Goal: Information Seeking & Learning: Learn about a topic

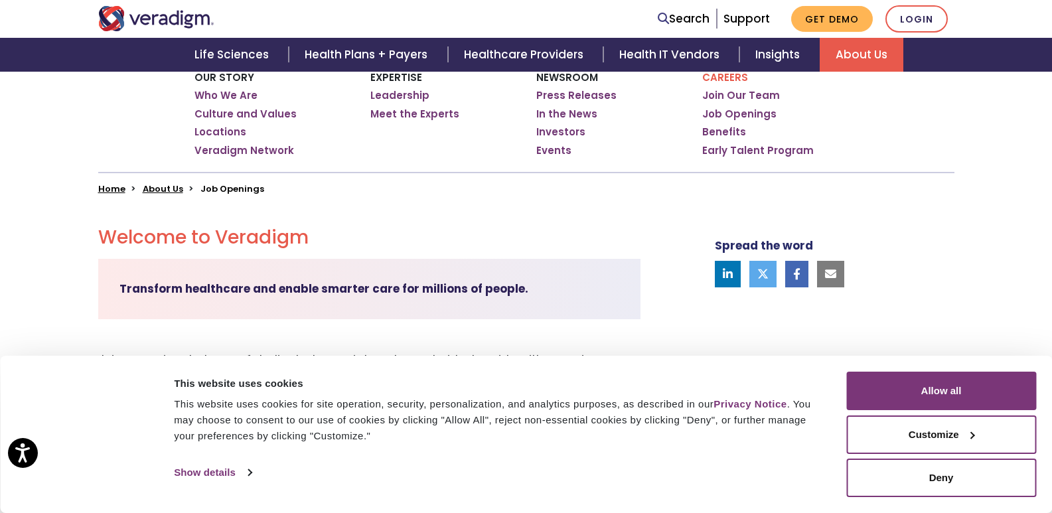
scroll to position [237, 0]
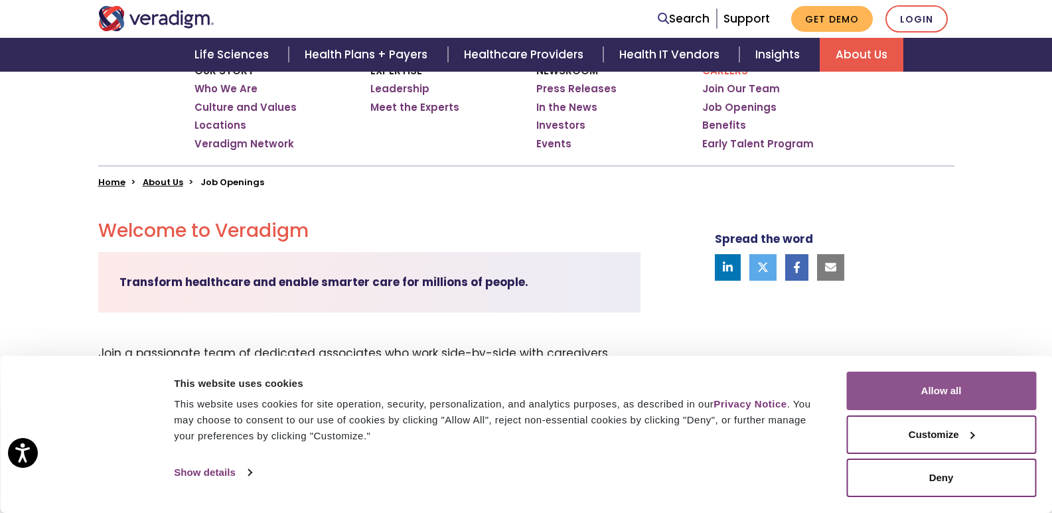
click at [964, 390] on button "Allow all" at bounding box center [941, 391] width 190 height 38
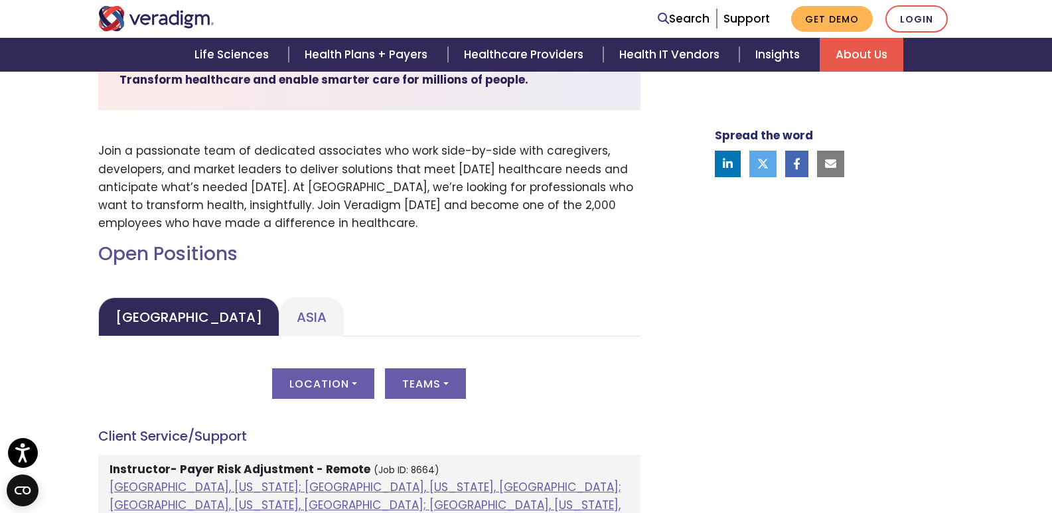
scroll to position [534, 0]
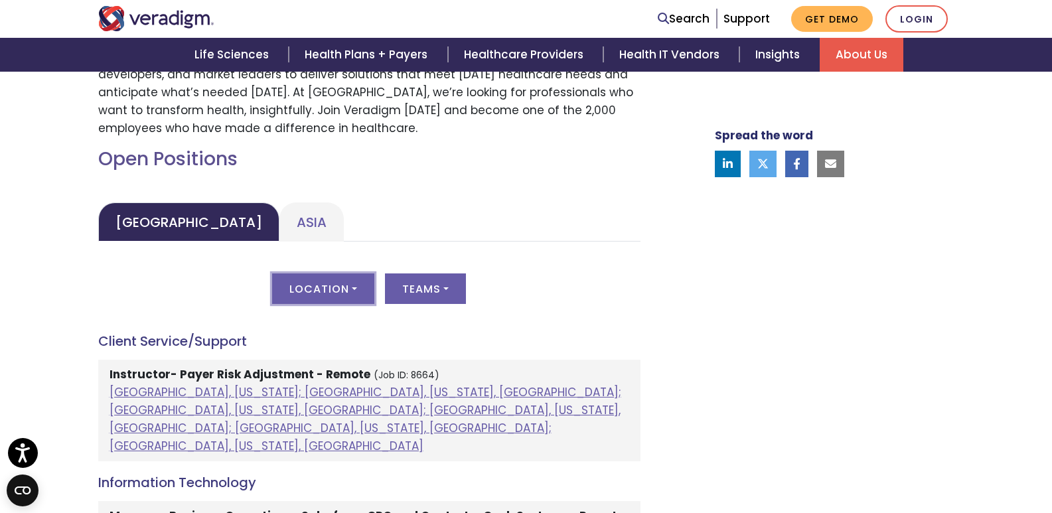
click at [311, 291] on button "Location" at bounding box center [323, 288] width 102 height 31
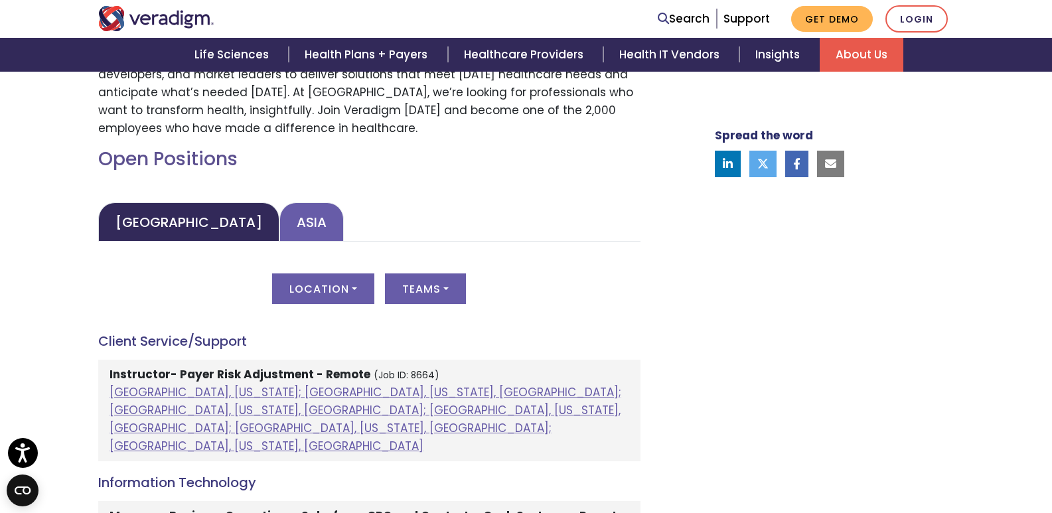
click at [279, 231] on link "Asia" at bounding box center [311, 221] width 64 height 39
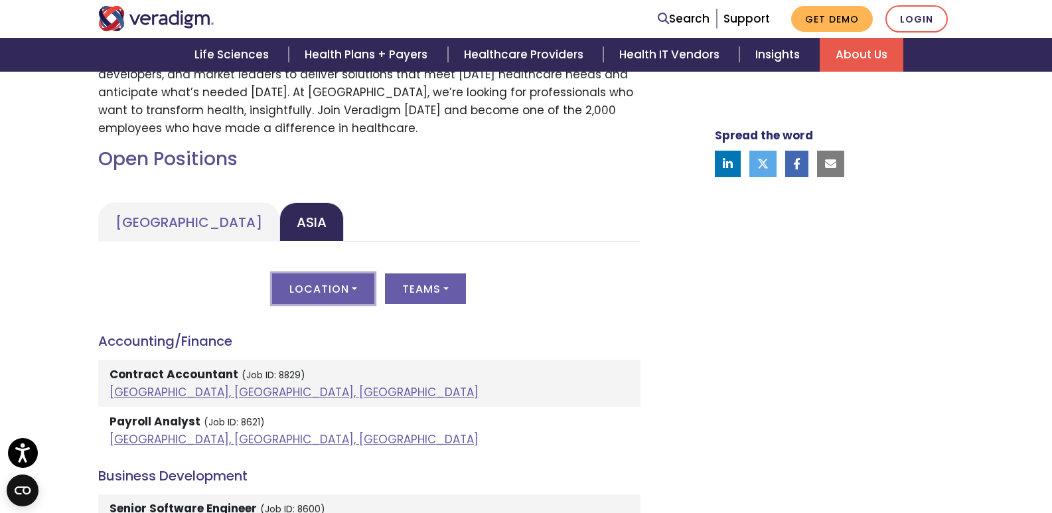
click at [338, 288] on button "Location" at bounding box center [323, 288] width 102 height 31
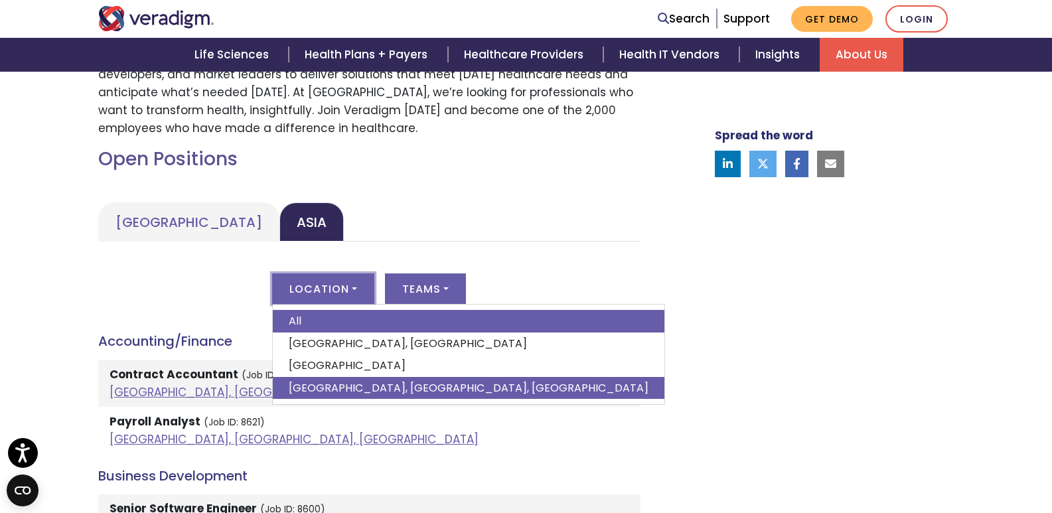
click at [329, 384] on link "[GEOGRAPHIC_DATA], [GEOGRAPHIC_DATA], [GEOGRAPHIC_DATA]" at bounding box center [469, 388] width 392 height 23
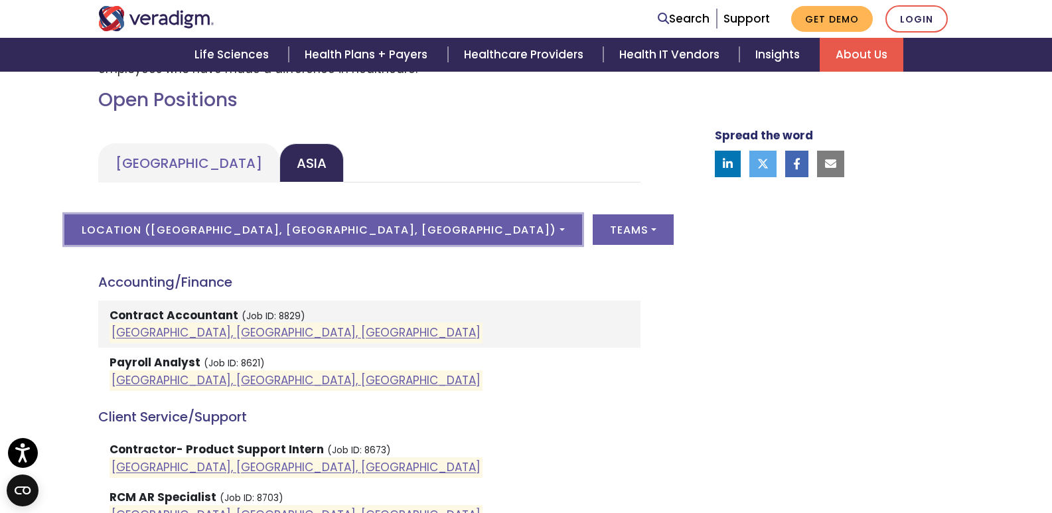
scroll to position [601, 0]
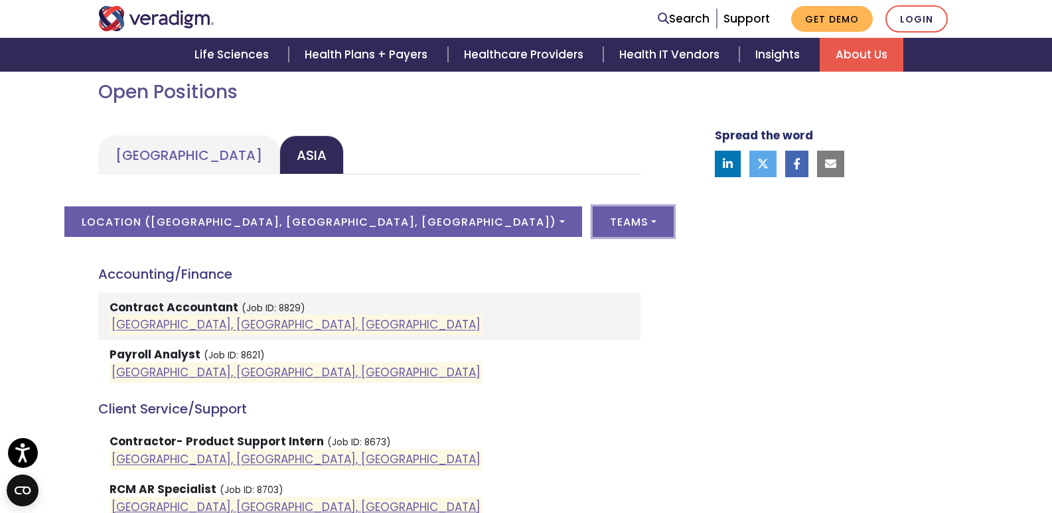
click at [593, 218] on button "Teams" at bounding box center [633, 221] width 81 height 31
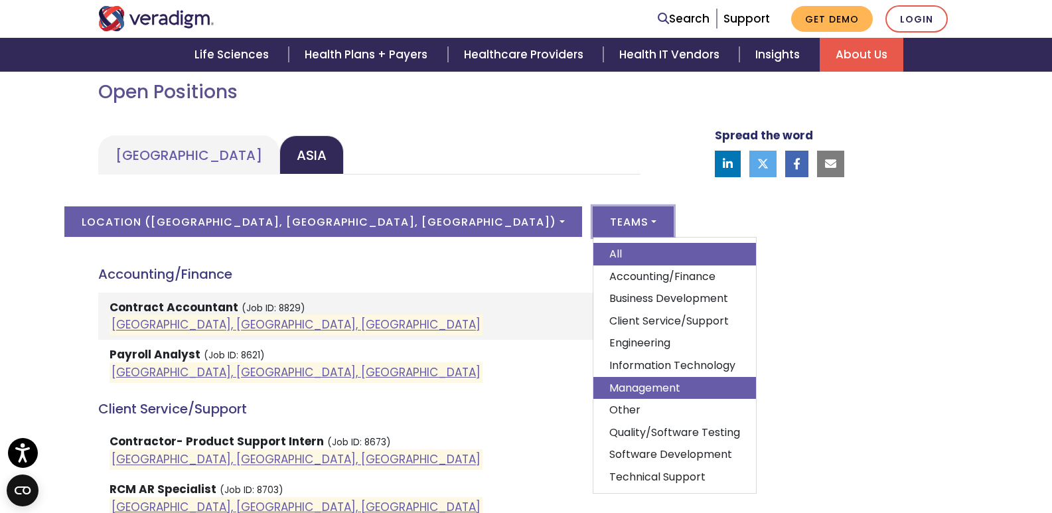
scroll to position [11, 0]
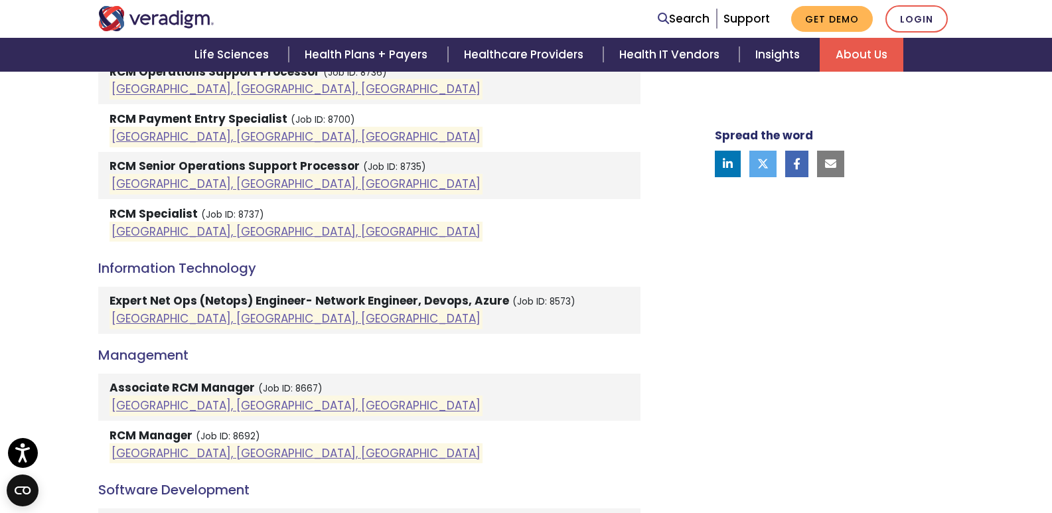
scroll to position [1217, 0]
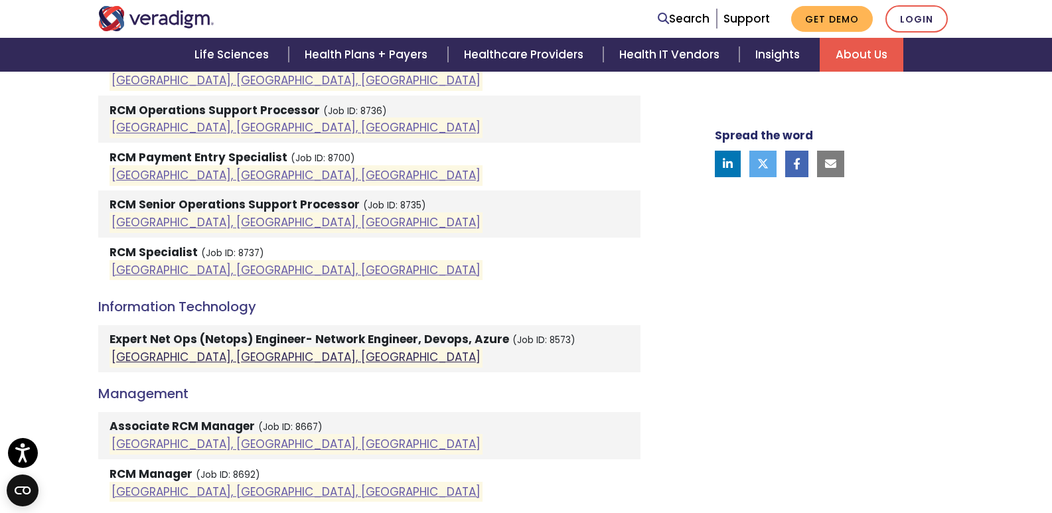
click at [141, 357] on link "[GEOGRAPHIC_DATA], [GEOGRAPHIC_DATA], [GEOGRAPHIC_DATA]" at bounding box center [295, 357] width 369 height 16
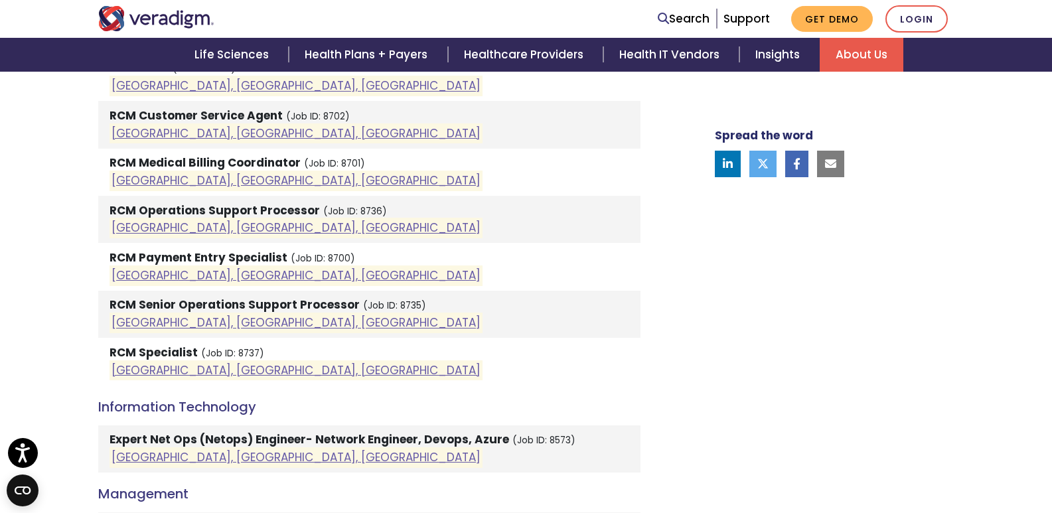
scroll to position [1084, 0]
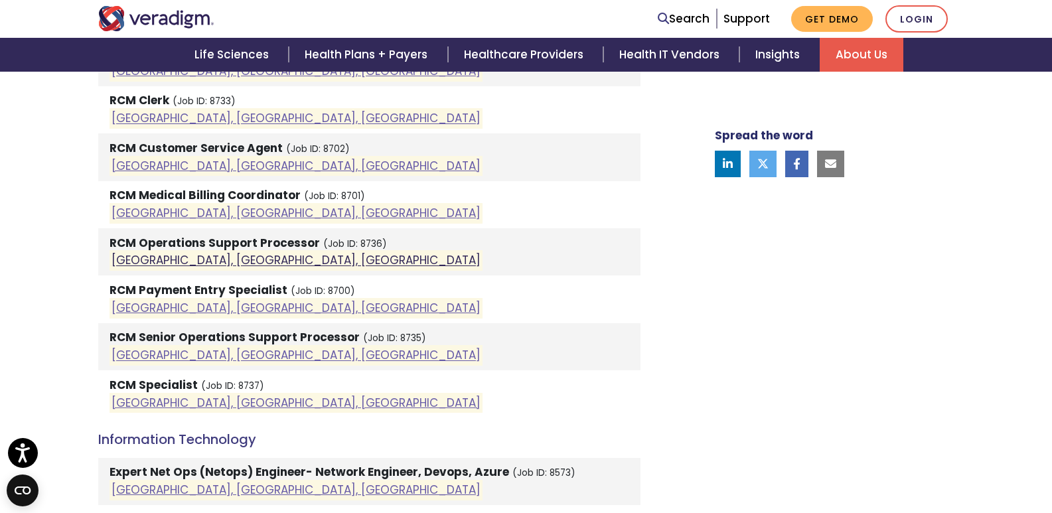
click at [167, 261] on link "[GEOGRAPHIC_DATA], [GEOGRAPHIC_DATA], [GEOGRAPHIC_DATA]" at bounding box center [295, 261] width 369 height 16
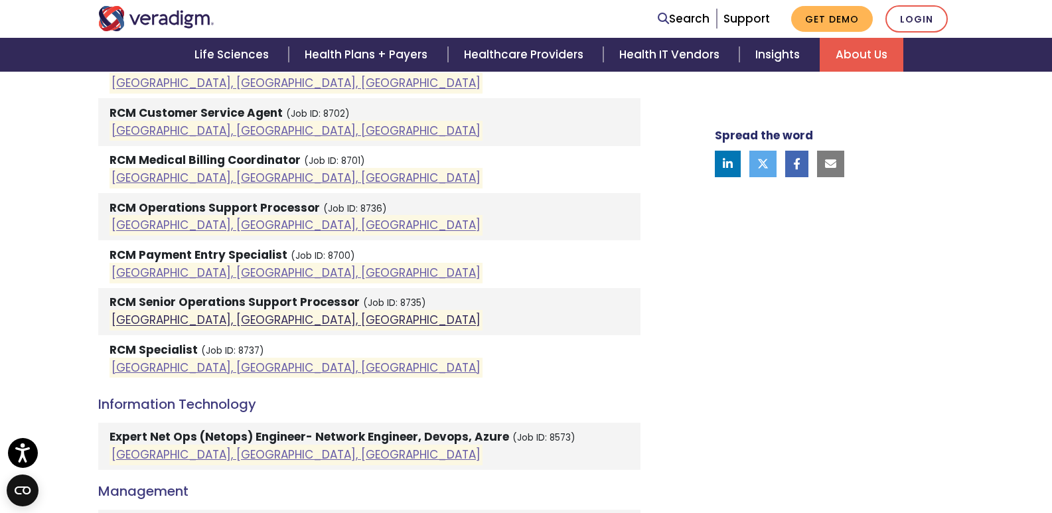
scroll to position [1151, 0]
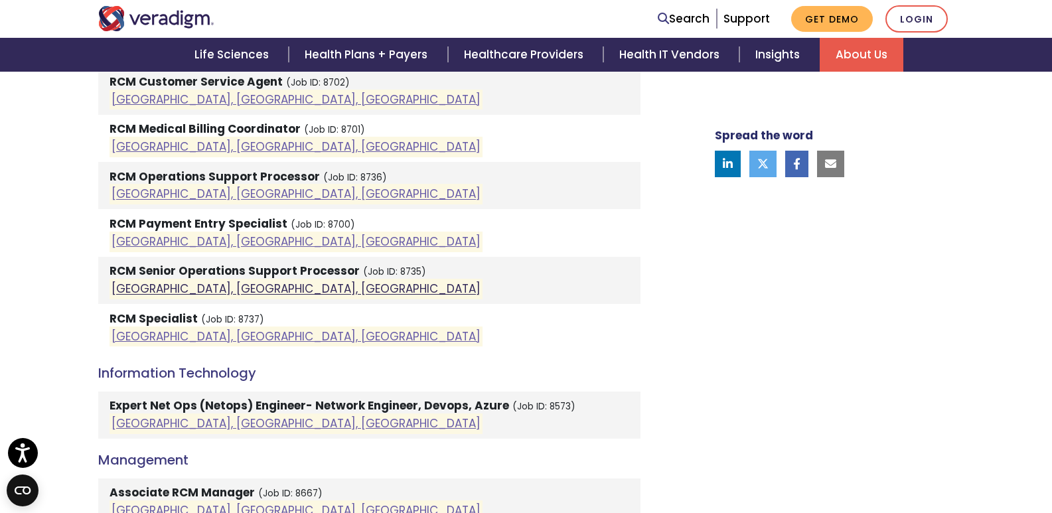
click at [198, 289] on link "[GEOGRAPHIC_DATA], [GEOGRAPHIC_DATA], [GEOGRAPHIC_DATA]" at bounding box center [295, 289] width 369 height 16
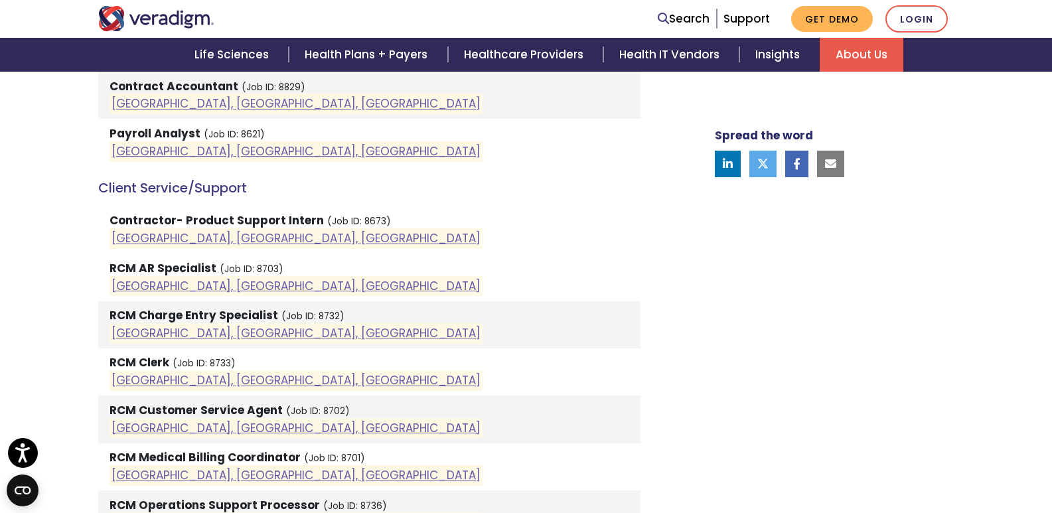
scroll to position [819, 0]
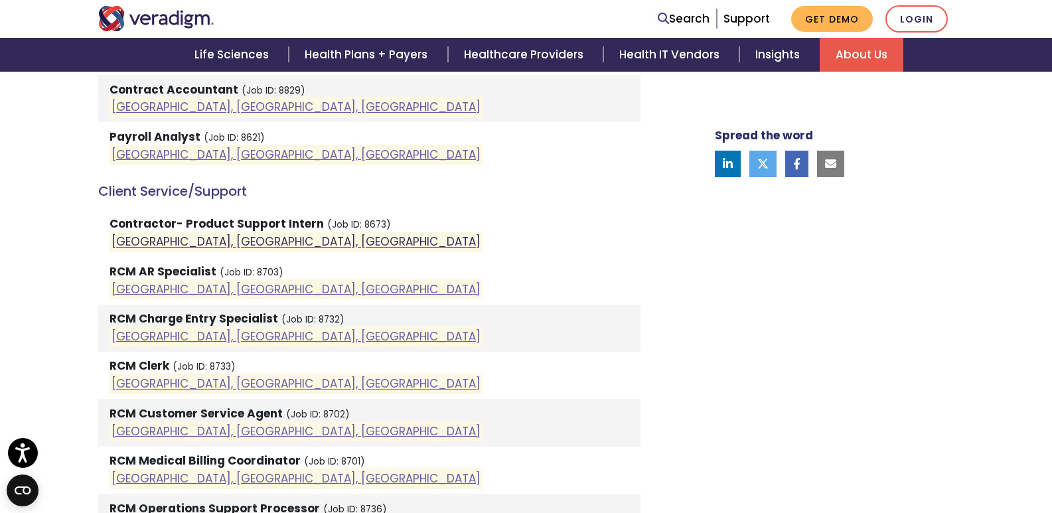
click at [153, 243] on link "[GEOGRAPHIC_DATA], [GEOGRAPHIC_DATA], [GEOGRAPHIC_DATA]" at bounding box center [295, 242] width 369 height 16
